Goal: Task Accomplishment & Management: Use online tool/utility

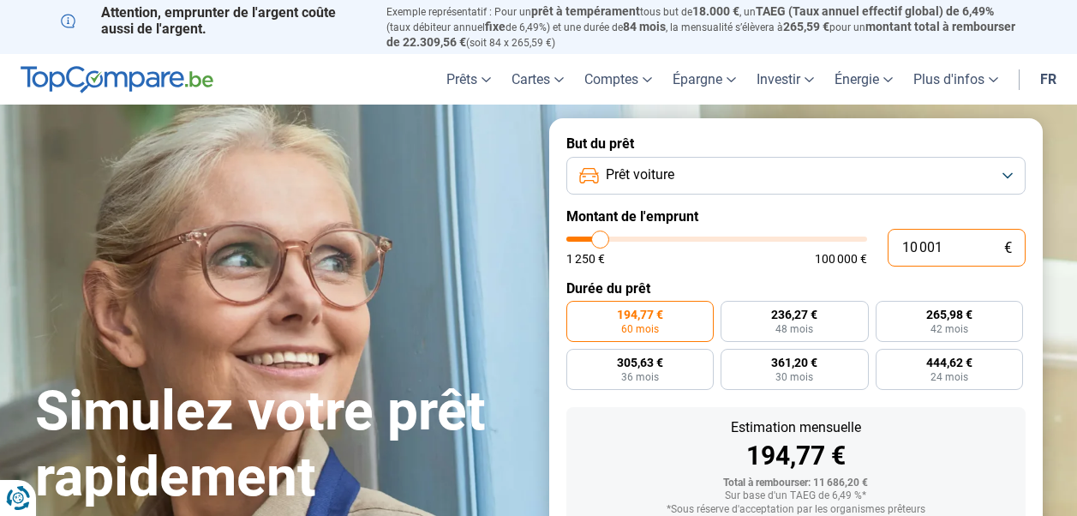
click at [965, 250] on input "10 001" at bounding box center [957, 248] width 138 height 38
drag, startPoint x: 969, startPoint y: 255, endPoint x: 811, endPoint y: 245, distance: 158.0
click at [811, 245] on div "10 001 € 1 250 € 100 000 €" at bounding box center [796, 248] width 459 height 38
type input "10000"
radio input "true"
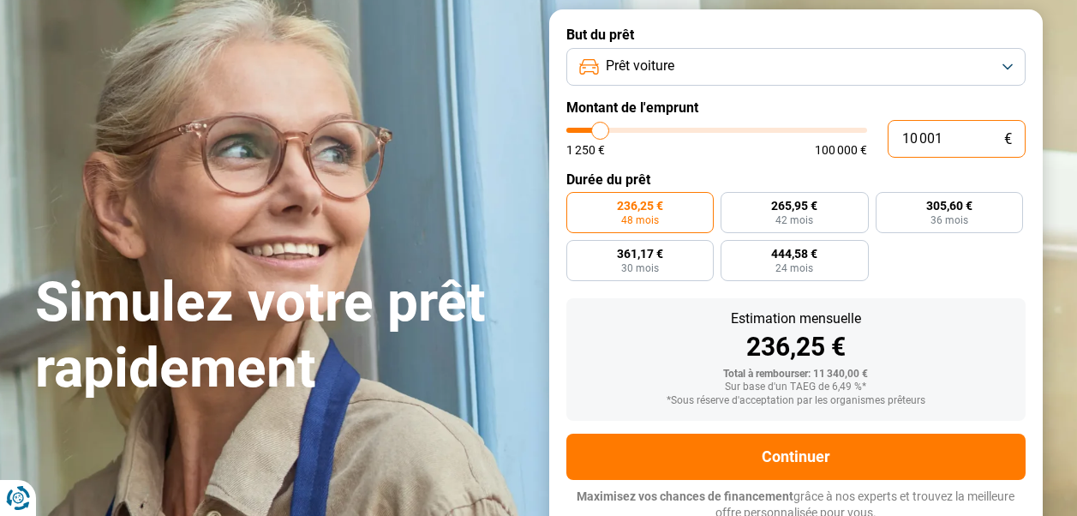
scroll to position [114, 0]
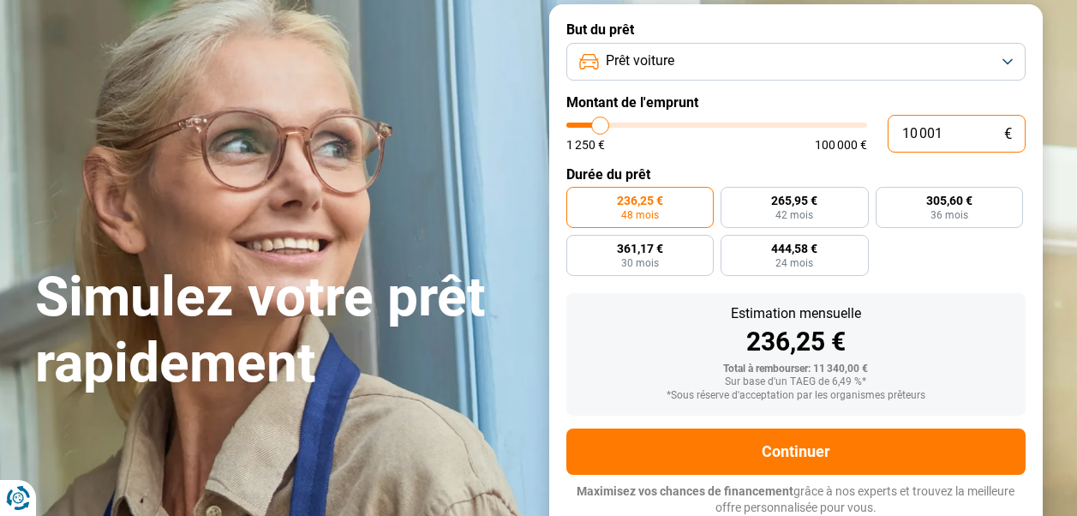
type input "4"
type input "1250"
type input "43"
type input "1250"
type input "439"
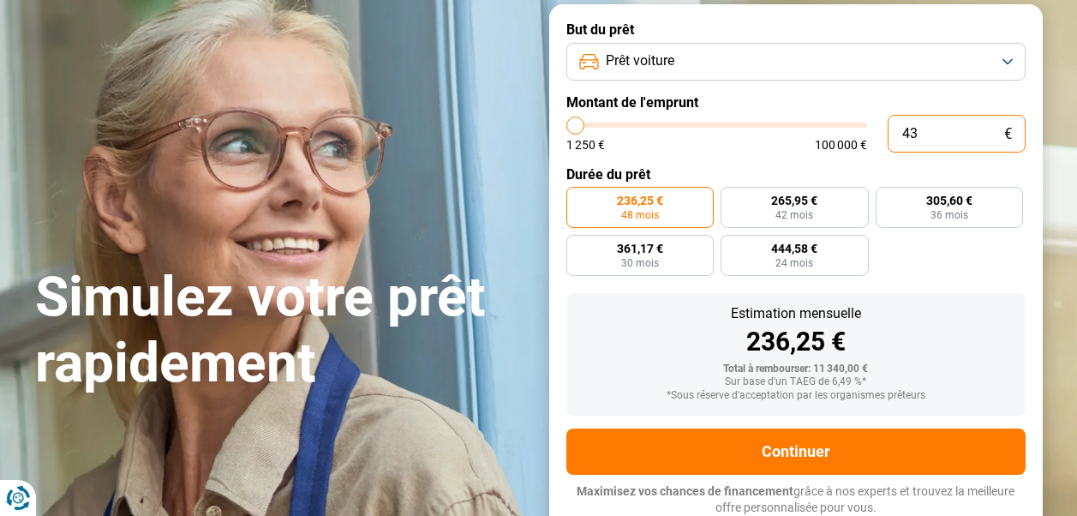
type input "1250"
type input "4 390"
type input "4500"
type input "43 900"
type input "44000"
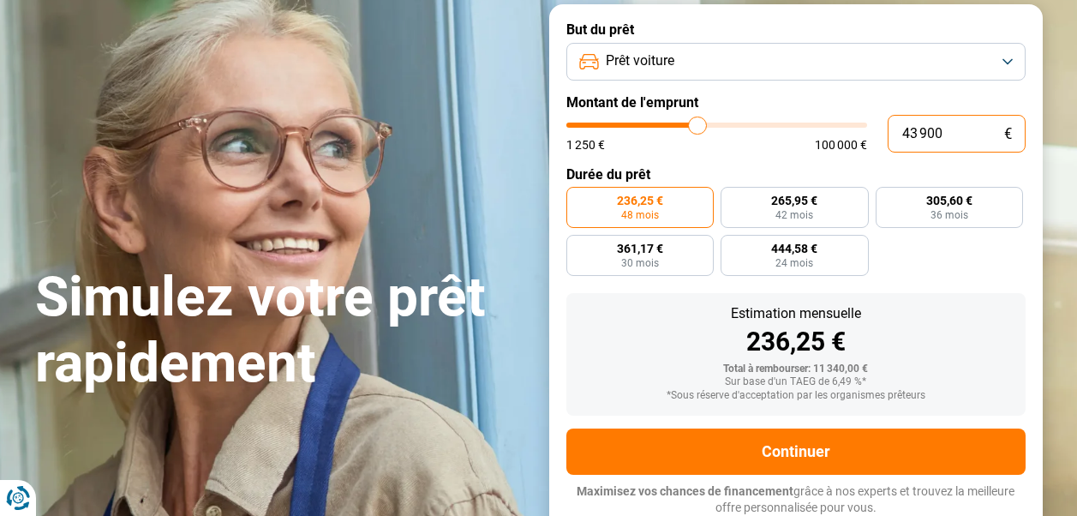
radio input "false"
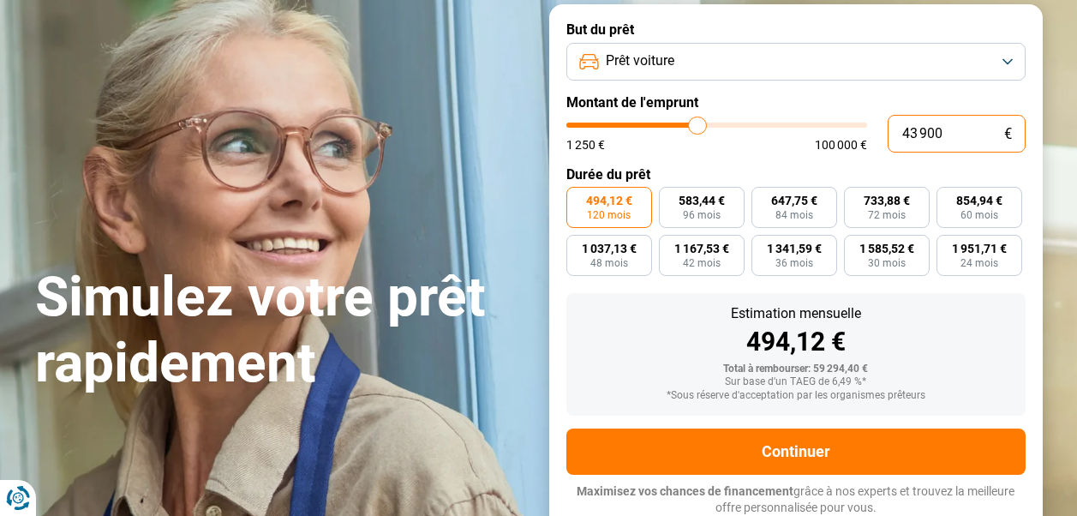
type input "43 900"
